Goal: Task Accomplishment & Management: Use online tool/utility

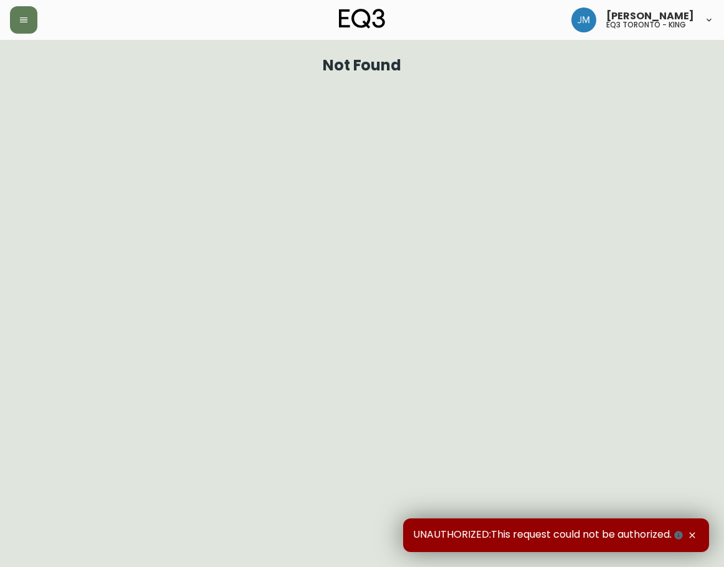
drag, startPoint x: 60, startPoint y: 75, endPoint x: 140, endPoint y: 113, distance: 88.1
click at [63, 75] on div "Not Found" at bounding box center [362, 65] width 704 height 31
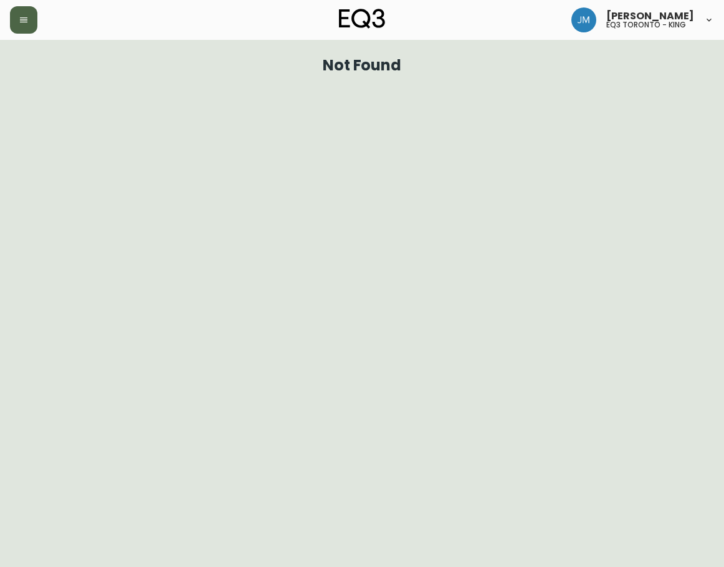
click at [14, 16] on button "button" at bounding box center [23, 19] width 27 height 27
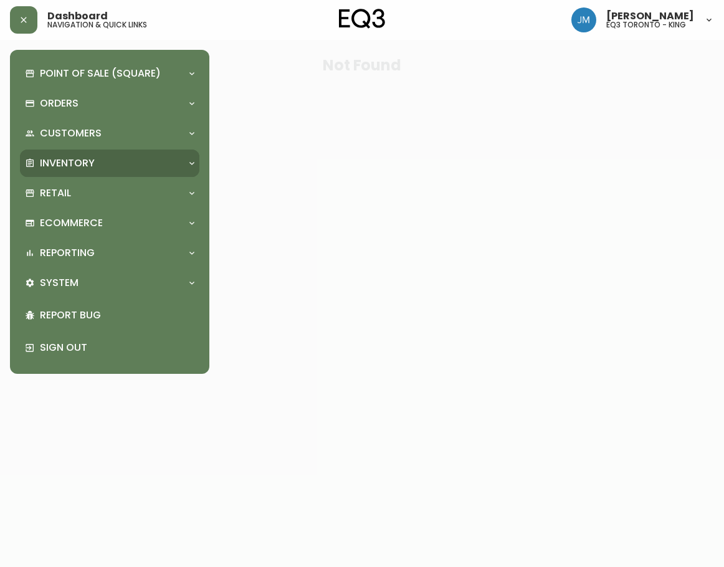
click at [105, 170] on div "Inventory" at bounding box center [103, 163] width 157 height 14
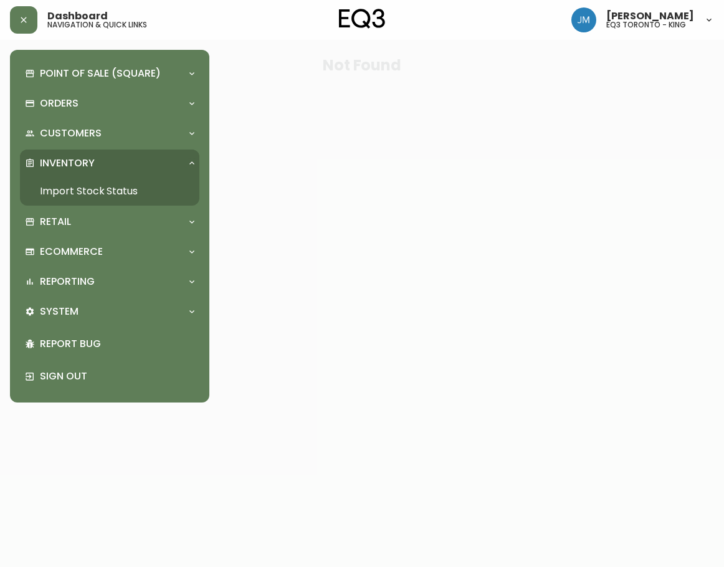
click at [115, 195] on link "Import Stock Status" at bounding box center [109, 191] width 179 height 29
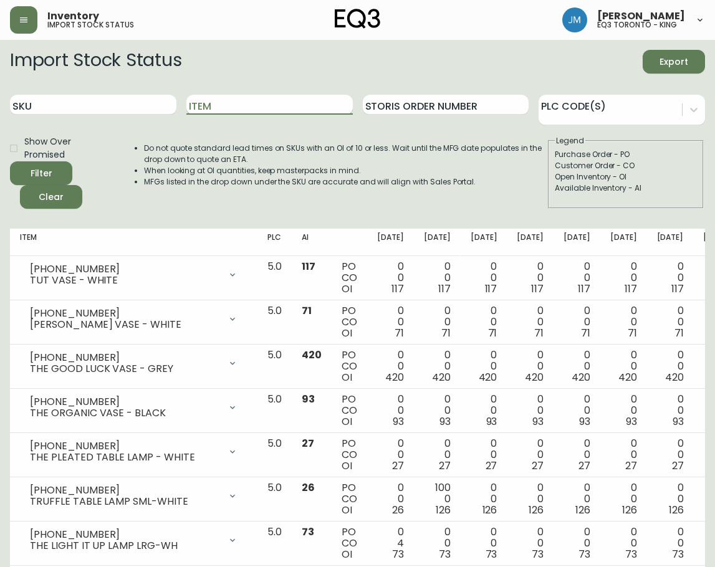
drag, startPoint x: 215, startPoint y: 103, endPoint x: 227, endPoint y: 104, distance: 11.9
click at [217, 104] on input "Item" at bounding box center [269, 105] width 166 height 20
type input "climb"
click at [10, 161] on button "Filter" at bounding box center [41, 173] width 62 height 24
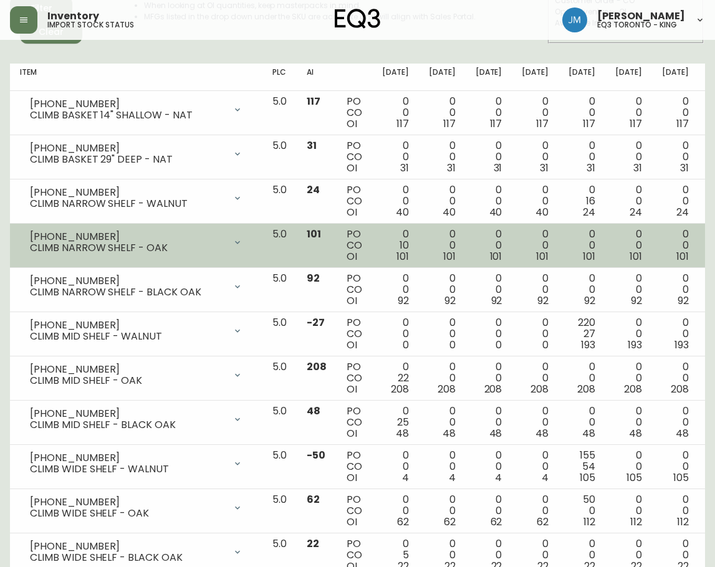
scroll to position [187, 0]
